Goal: Find specific page/section: Find specific page/section

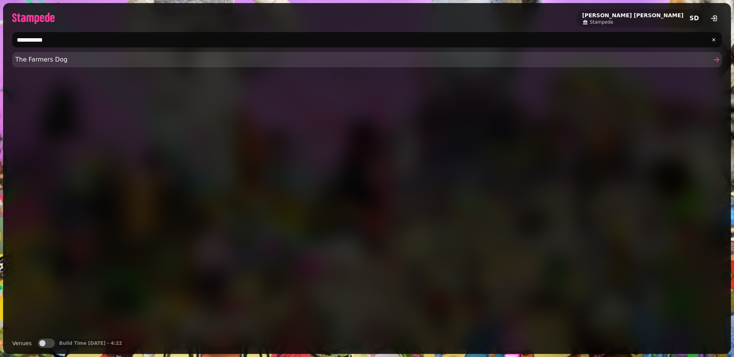
type input "**********"
click at [70, 57] on span "The Farmers Dog" at bounding box center [363, 59] width 696 height 9
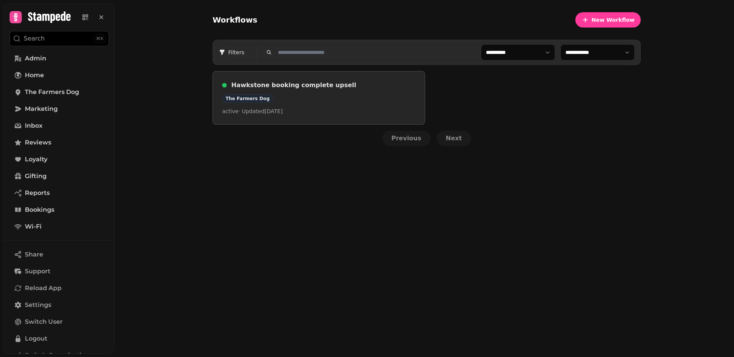
click at [246, 85] on h3 "Hawkstone booking complete upsell" at bounding box center [323, 85] width 184 height 9
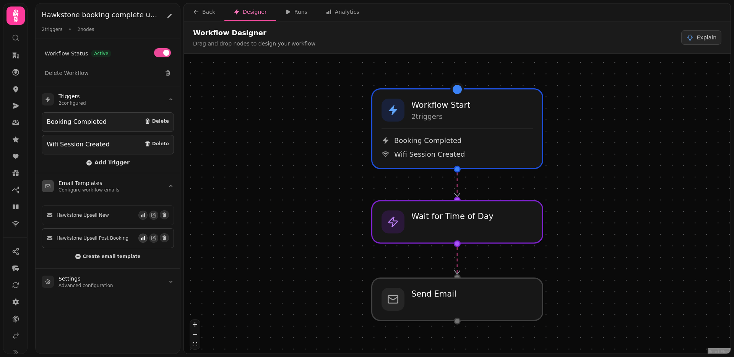
click at [140, 236] on icon "button" at bounding box center [142, 238] width 5 height 5
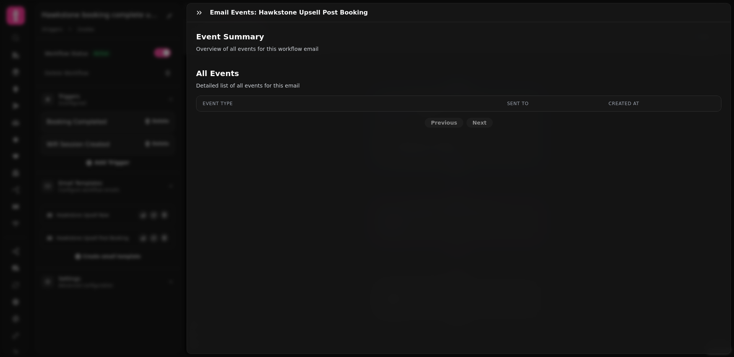
click at [108, 241] on div "Email Events: Hawkstone Upsell Post Booking Event Summary Overview of all event…" at bounding box center [367, 184] width 734 height 345
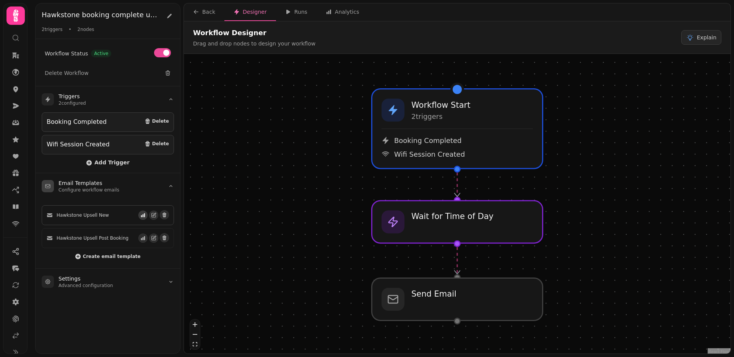
click at [141, 214] on icon "button" at bounding box center [143, 215] width 4 height 4
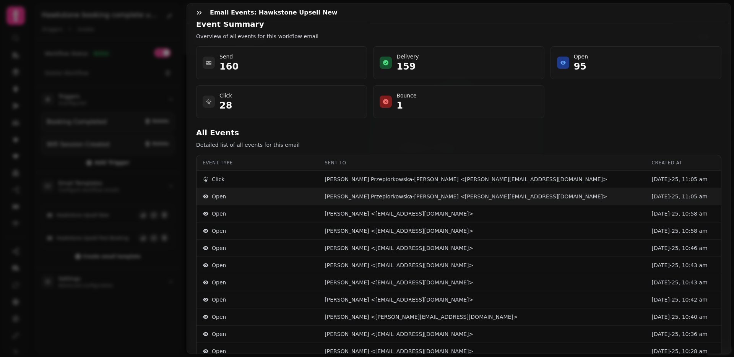
scroll to position [113, 0]
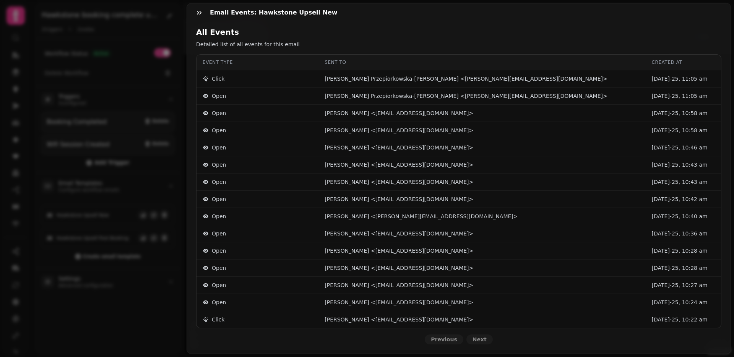
click at [122, 176] on div "Email Events: Hawkstone Upsell New Event Summary Overview of all events for thi…" at bounding box center [367, 184] width 734 height 345
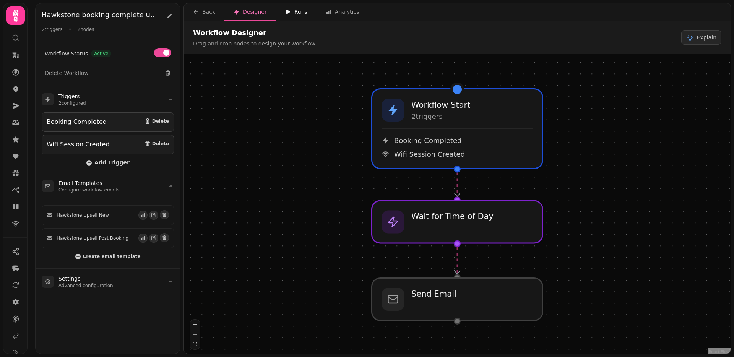
drag, startPoint x: 296, startPoint y: 12, endPoint x: 290, endPoint y: 13, distance: 6.3
click at [296, 12] on div "Runs" at bounding box center [296, 12] width 22 height 8
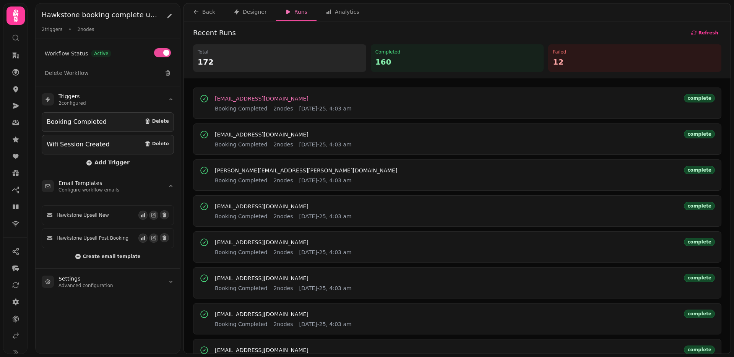
click at [236, 98] on span "njames11@hotmail.com" at bounding box center [262, 98] width 94 height 5
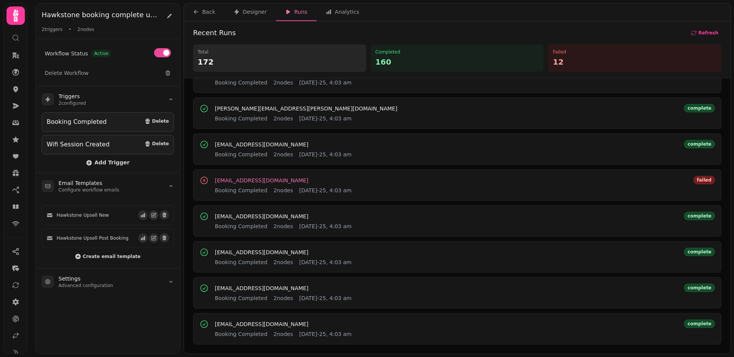
click at [261, 184] on button "sarah050970@hotmail.co.uk" at bounding box center [262, 181] width 94 height 8
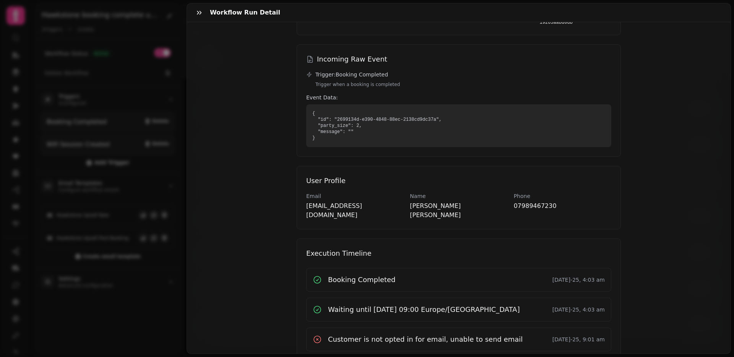
scroll to position [85, 0]
